Goal: Task Accomplishment & Management: Use online tool/utility

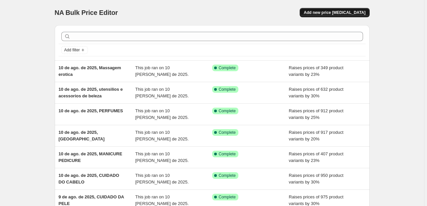
click at [324, 11] on span "Add new price [MEDICAL_DATA]" at bounding box center [335, 12] width 62 height 5
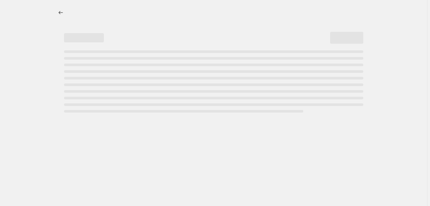
select select "percentage"
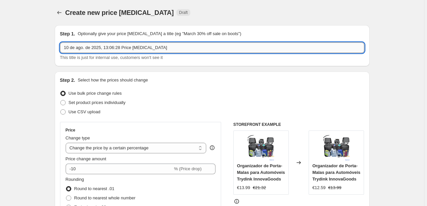
drag, startPoint x: 166, startPoint y: 47, endPoint x: 107, endPoint y: 48, distance: 58.7
click at [107, 48] on input "10 de ago. de 2025, 13:06:28 Price change job" at bounding box center [212, 47] width 304 height 11
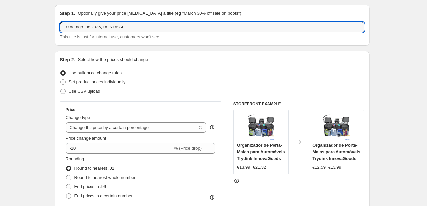
scroll to position [53, 0]
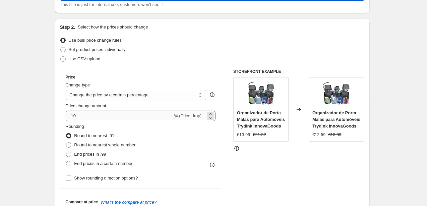
type input "10 de ago. de 2025, BONDAGE"
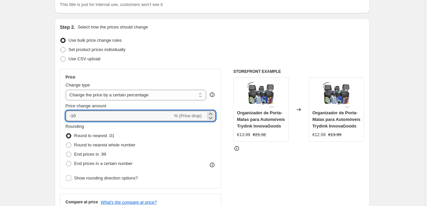
drag, startPoint x: 81, startPoint y: 117, endPoint x: 41, endPoint y: 121, distance: 40.3
type input "5"
click at [58, 107] on div "Step 2. Select how the prices should change Use bulk price change rules Set pro…" at bounding box center [212, 135] width 315 height 233
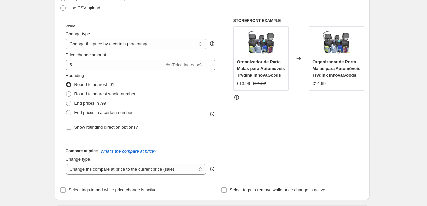
scroll to position [106, 0]
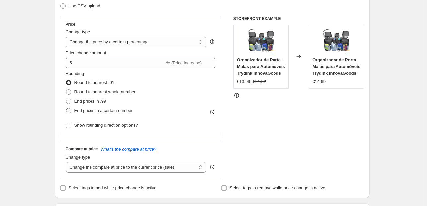
click at [86, 110] on span "End prices in a certain number" at bounding box center [103, 110] width 58 height 5
click at [66, 108] on input "End prices in a certain number" at bounding box center [66, 108] width 0 height 0
radio input "true"
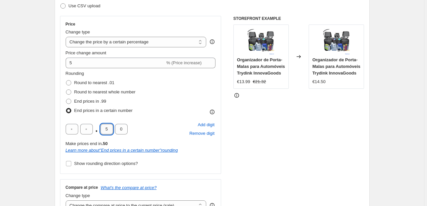
click at [111, 129] on input "5" at bounding box center [106, 129] width 13 height 11
drag, startPoint x: 111, startPoint y: 129, endPoint x: 101, endPoint y: 129, distance: 10.6
click at [101, 129] on div ". 5 0" at bounding box center [97, 129] width 62 height 11
type input "9"
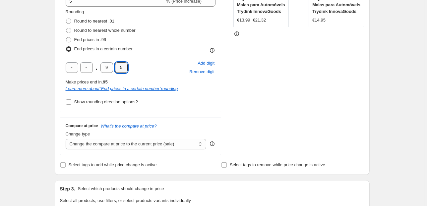
scroll to position [186, 0]
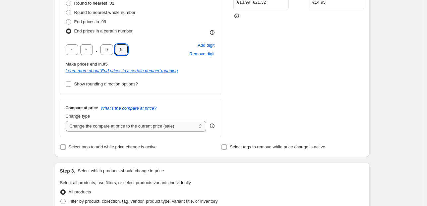
type input "5"
click at [100, 127] on select "Change the compare at price to the current price (sale) Change the compare at p…" at bounding box center [136, 126] width 141 height 11
select select "pp"
click at [67, 121] on select "Change the compare at price to the current price (sale) Change the compare at p…" at bounding box center [136, 126] width 141 height 11
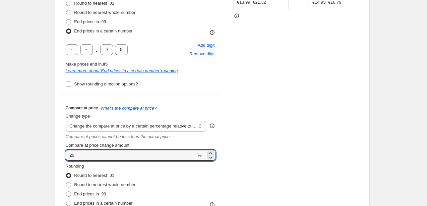
drag, startPoint x: 75, startPoint y: 155, endPoint x: 61, endPoint y: 158, distance: 15.0
click at [61, 158] on div "Step 2. Select how the prices should change Use bulk price change rules Set pro…" at bounding box center [212, 67] width 315 height 362
type input "100"
click at [61, 145] on div "Step 2. Select how the prices should change Use bulk price change rules Set pro…" at bounding box center [212, 67] width 315 height 362
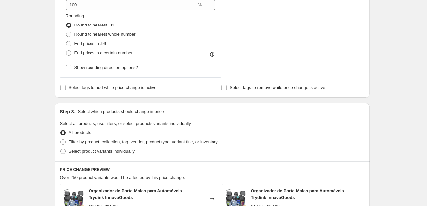
scroll to position [371, 0]
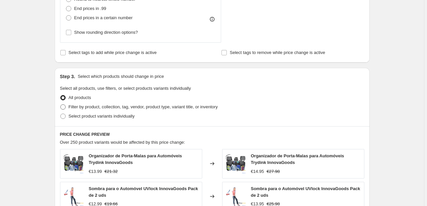
click at [96, 105] on span "Filter by product, collection, tag, vendor, product type, variant title, or inv…" at bounding box center [143, 106] width 149 height 5
click at [61, 105] on input "Filter by product, collection, tag, vendor, product type, variant title, or inv…" at bounding box center [60, 104] width 0 height 0
radio input "true"
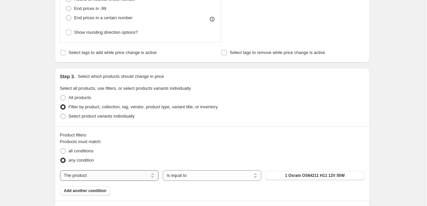
click at [113, 175] on select "The product The product's collection The product's vendor The product's status …" at bounding box center [109, 175] width 98 height 11
select select "collection"
click at [199, 176] on select "Is equal to Is not equal to" at bounding box center [212, 175] width 98 height 11
drag, startPoint x: 216, startPoint y: 159, endPoint x: 267, endPoint y: 158, distance: 51.7
click at [219, 158] on div "any condition" at bounding box center [212, 160] width 304 height 9
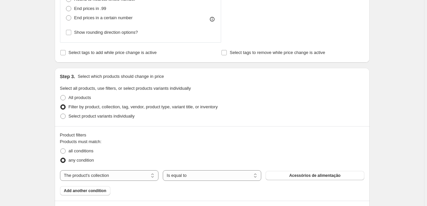
click at [308, 170] on div "Products must match: all conditions any condition The product The product's col…" at bounding box center [212, 167] width 304 height 57
click at [308, 174] on span "Acessórios de alimentação" at bounding box center [314, 175] width 51 height 5
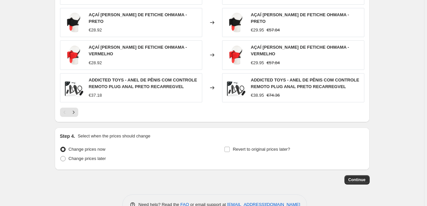
scroll to position [662, 0]
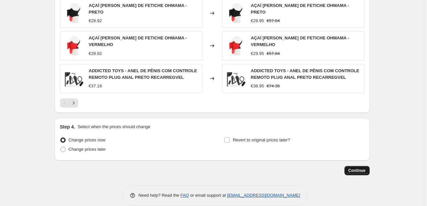
click at [355, 168] on span "Continue" at bounding box center [357, 170] width 17 height 5
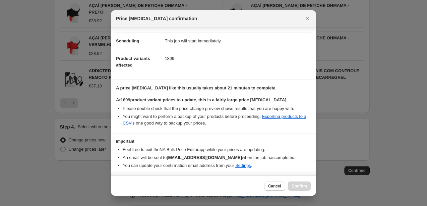
scroll to position [68, 0]
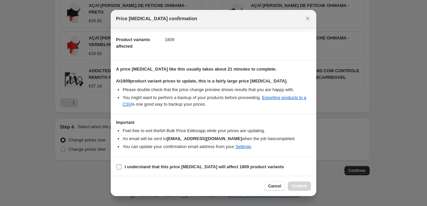
click at [118, 164] on input "I understand that this price change job will affect 1809 product variants" at bounding box center [118, 166] width 5 height 5
checkbox input "true"
click at [299, 184] on button "Confirm" at bounding box center [299, 186] width 23 height 9
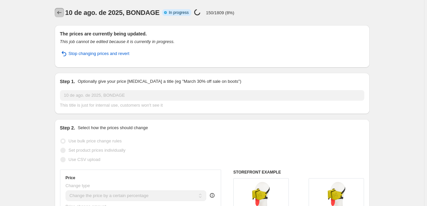
click at [61, 14] on icon "Price change jobs" at bounding box center [59, 12] width 7 height 7
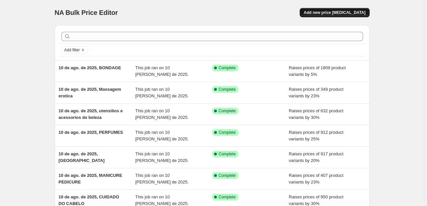
click at [326, 13] on span "Add new price [MEDICAL_DATA]" at bounding box center [335, 12] width 62 height 5
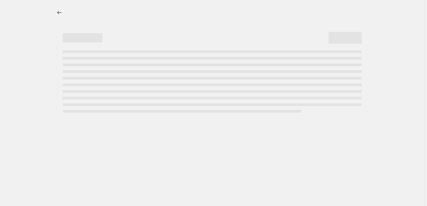
select select "percentage"
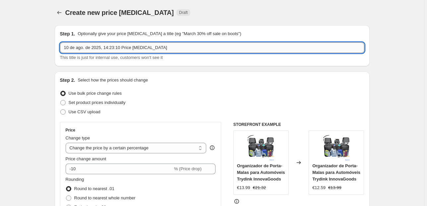
drag, startPoint x: 168, startPoint y: 49, endPoint x: 107, endPoint y: 51, distance: 61.1
click at [107, 51] on input "10 de ago. de 2025, 14:23:10 Price [MEDICAL_DATA]" at bounding box center [212, 47] width 304 height 11
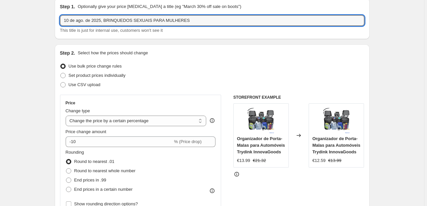
scroll to position [53, 0]
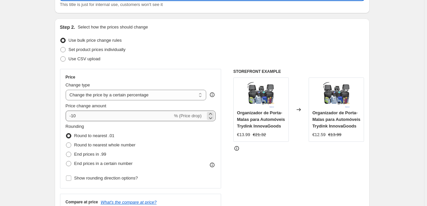
type input "10 de ago. de 2025, BRINQUEDOS SEXUAIS PARA MULHERES"
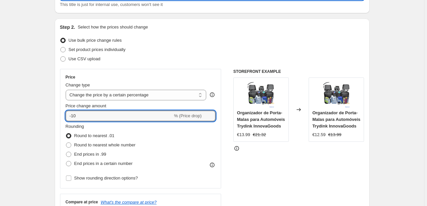
drag, startPoint x: 79, startPoint y: 114, endPoint x: 48, endPoint y: 118, distance: 31.1
click at [59, 117] on div "Step 2. Select how the prices should change Use bulk price change rules Set pro…" at bounding box center [212, 135] width 315 height 233
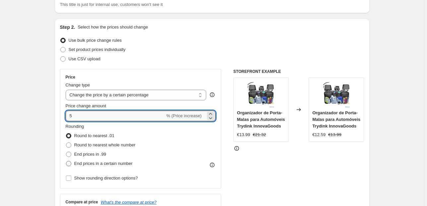
type input "5"
click at [93, 164] on span "End prices in a certain number" at bounding box center [103, 163] width 58 height 5
click at [66, 161] on input "End prices in a certain number" at bounding box center [66, 161] width 0 height 0
radio input "true"
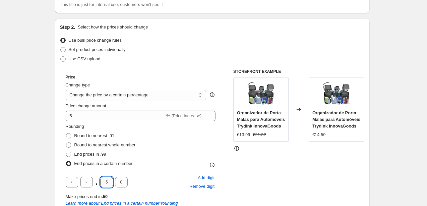
click at [110, 182] on input "5" at bounding box center [106, 182] width 13 height 11
type input "9"
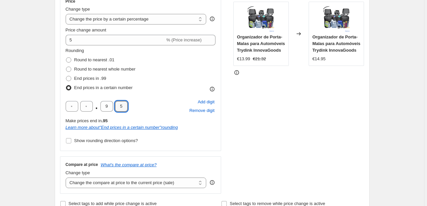
scroll to position [133, 0]
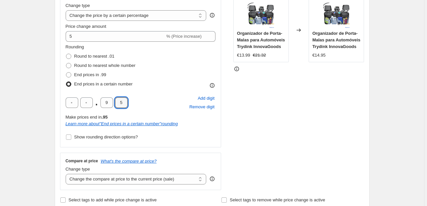
type input "5"
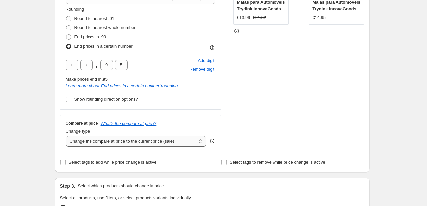
scroll to position [186, 0]
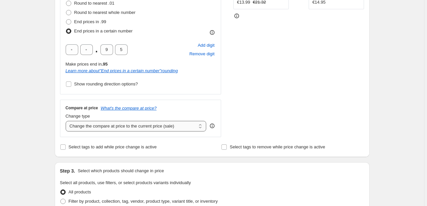
click at [133, 126] on select "Change the compare at price to the current price (sale) Change the compare at p…" at bounding box center [136, 126] width 141 height 11
click at [67, 121] on select "Change the compare at price to the current price (sale) Change the compare at p…" at bounding box center [136, 126] width 141 height 11
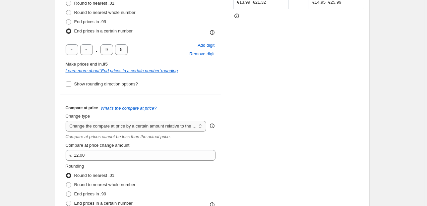
click at [180, 126] on select "Change the compare at price to the current price (sale) Change the compare at p…" at bounding box center [136, 126] width 141 height 11
select select "pp"
click at [67, 121] on select "Change the compare at price to the current price (sale) Change the compare at p…" at bounding box center [136, 126] width 141 height 11
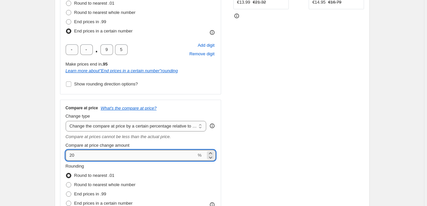
drag, startPoint x: 81, startPoint y: 154, endPoint x: 67, endPoint y: 153, distance: 14.6
click at [67, 153] on input "20" at bounding box center [131, 155] width 131 height 11
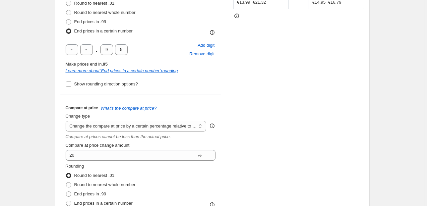
click at [62, 149] on div "Compare at price What's the compare at price? Change type Change the compare at…" at bounding box center [140, 164] width 161 height 129
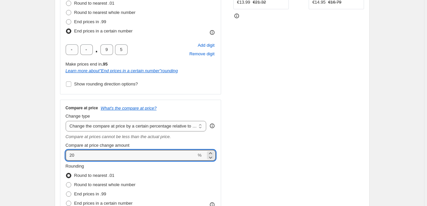
drag, startPoint x: 76, startPoint y: 154, endPoint x: 66, endPoint y: 154, distance: 10.0
click at [66, 154] on div "Compare at price What's the compare at price? Change type Change the compare at…" at bounding box center [140, 164] width 161 height 129
type input "35"
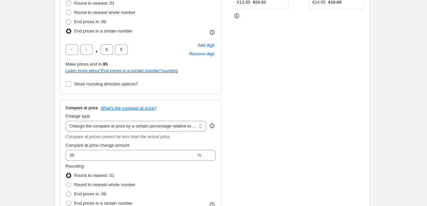
click at [60, 141] on div "Step 2. Select how the prices should change Use bulk price change rules Set pro…" at bounding box center [212, 67] width 315 height 362
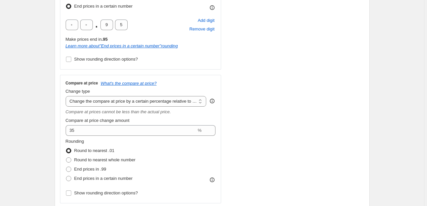
scroll to position [265, 0]
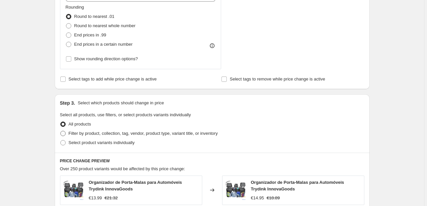
click at [69, 133] on label "Filter by product, collection, tag, vendor, product type, variant title, or inv…" at bounding box center [139, 133] width 158 height 9
click at [61, 131] on input "Filter by product, collection, tag, vendor, product type, variant title, or inv…" at bounding box center [60, 131] width 0 height 0
radio input "true"
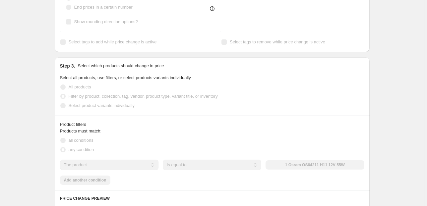
scroll to position [424, 0]
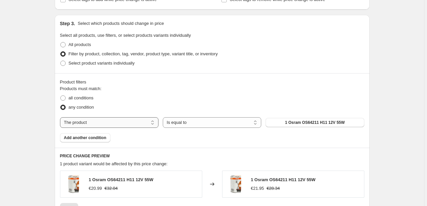
click at [124, 122] on select "The product The product's collection The product's vendor The product's status …" at bounding box center [109, 122] width 98 height 11
select select "collection"
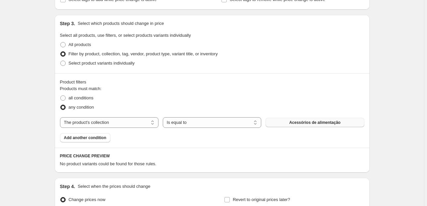
click at [289, 122] on button "Acessórios de alimentação" at bounding box center [315, 122] width 98 height 9
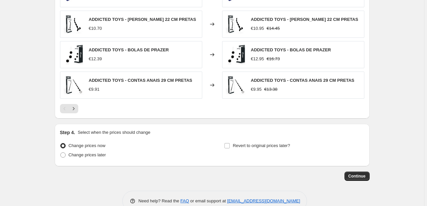
scroll to position [660, 0]
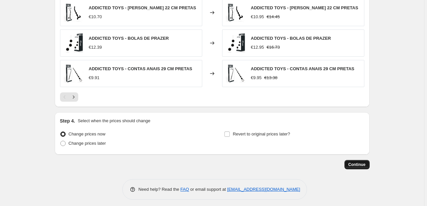
click at [359, 162] on span "Continue" at bounding box center [357, 164] width 17 height 5
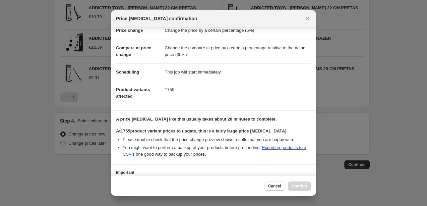
scroll to position [68, 0]
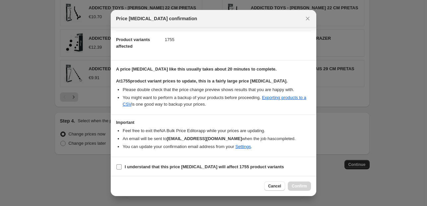
click at [118, 167] on input "I understand that this price change job will affect 1755 product variants" at bounding box center [118, 166] width 5 height 5
checkbox input "true"
click at [304, 188] on span "Confirm" at bounding box center [299, 186] width 15 height 5
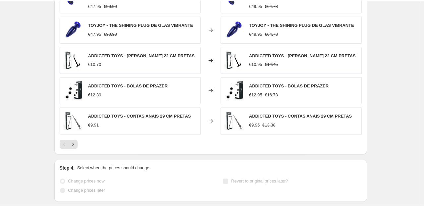
scroll to position [650, 0]
